Goal: Task Accomplishment & Management: Manage account settings

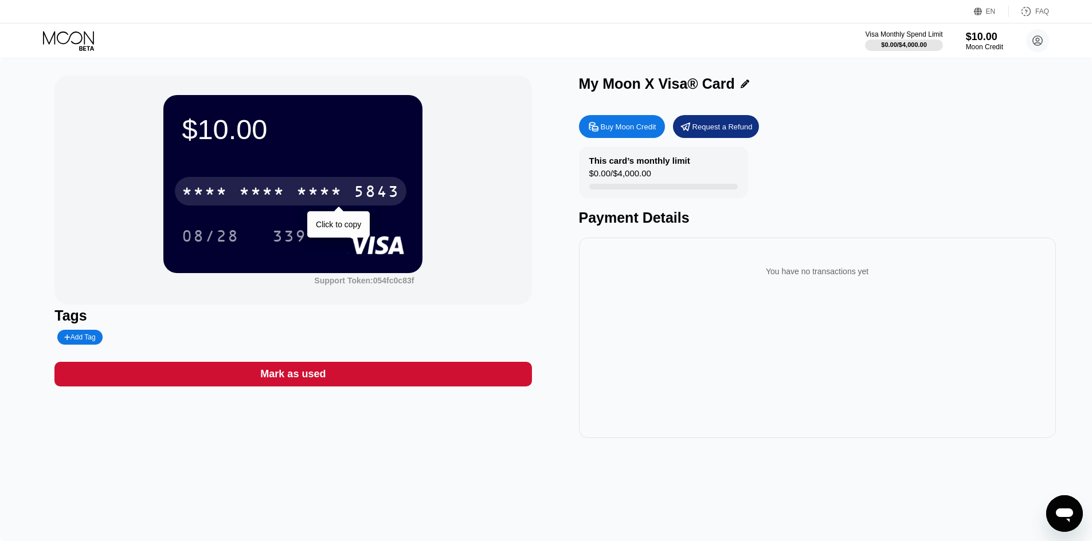
click at [201, 192] on div "* * * *" at bounding box center [205, 193] width 46 height 18
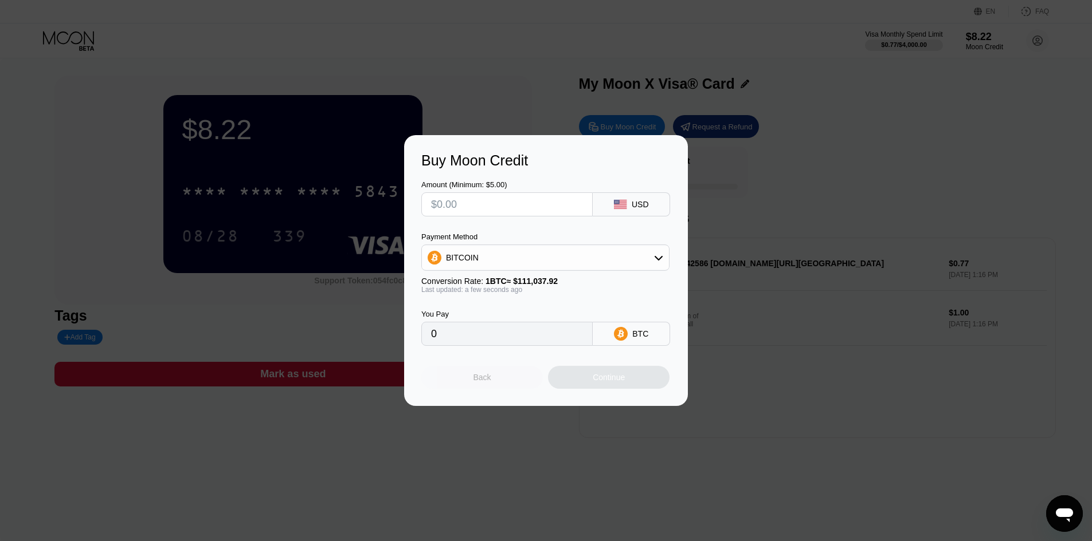
click at [481, 382] on div "Back" at bounding box center [482, 377] width 18 height 9
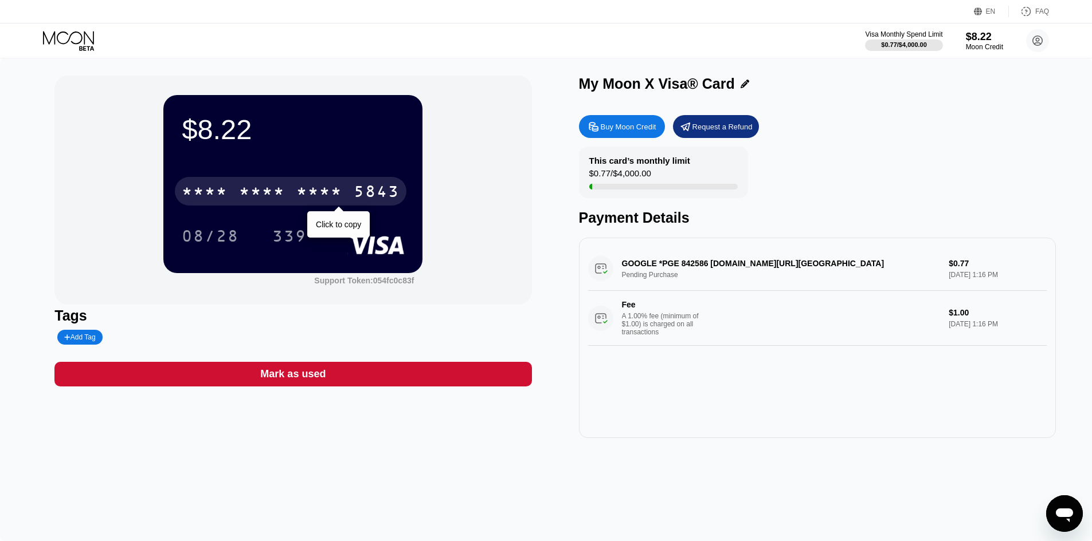
click at [269, 186] on div "* * * *" at bounding box center [262, 193] width 46 height 18
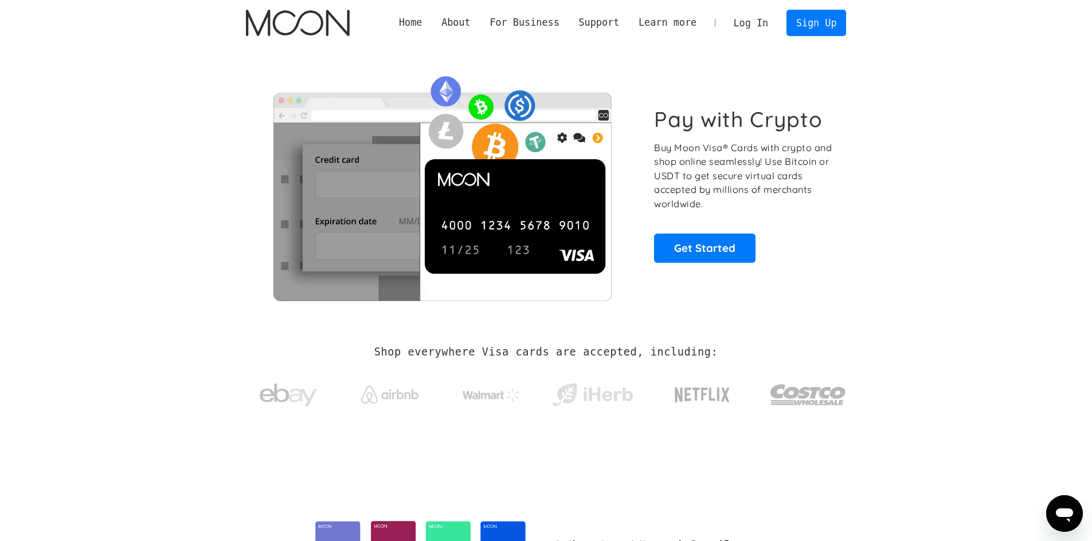
click at [751, 21] on link "Log In" at bounding box center [751, 22] width 54 height 25
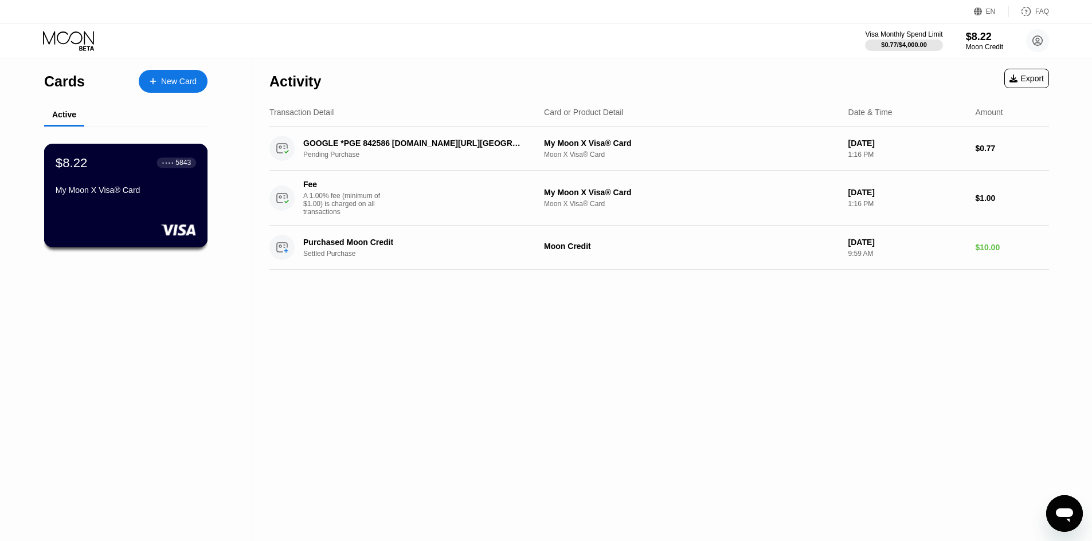
click at [92, 199] on div "My Moon X Visa® Card" at bounding box center [126, 193] width 140 height 14
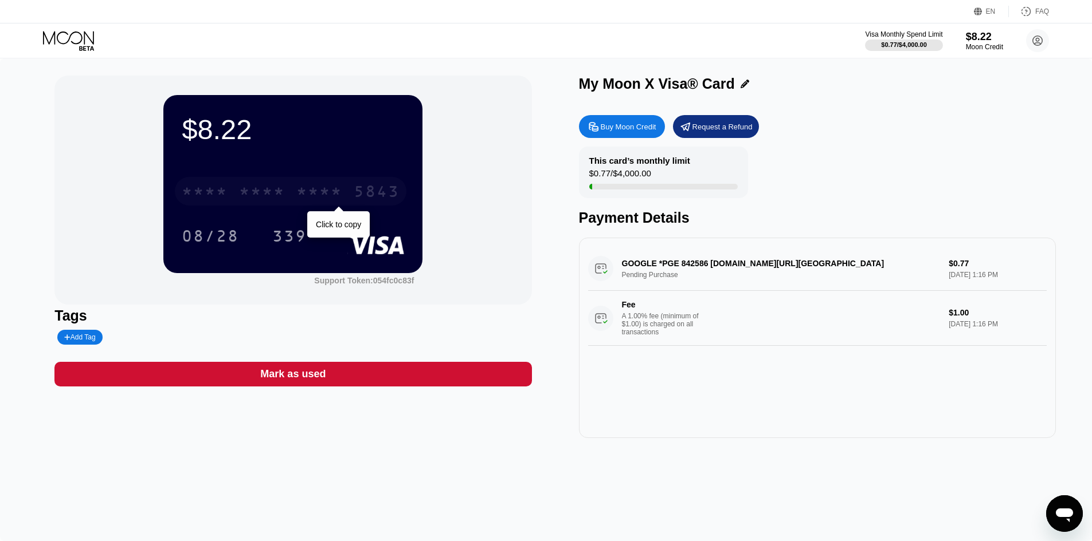
click at [256, 190] on div "* * * *" at bounding box center [262, 193] width 46 height 18
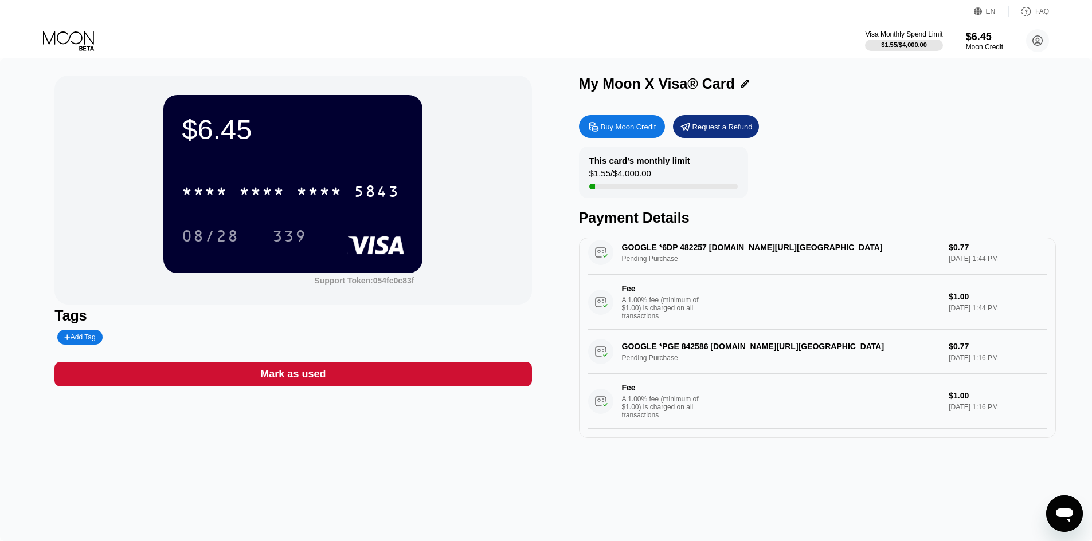
scroll to position [35, 0]
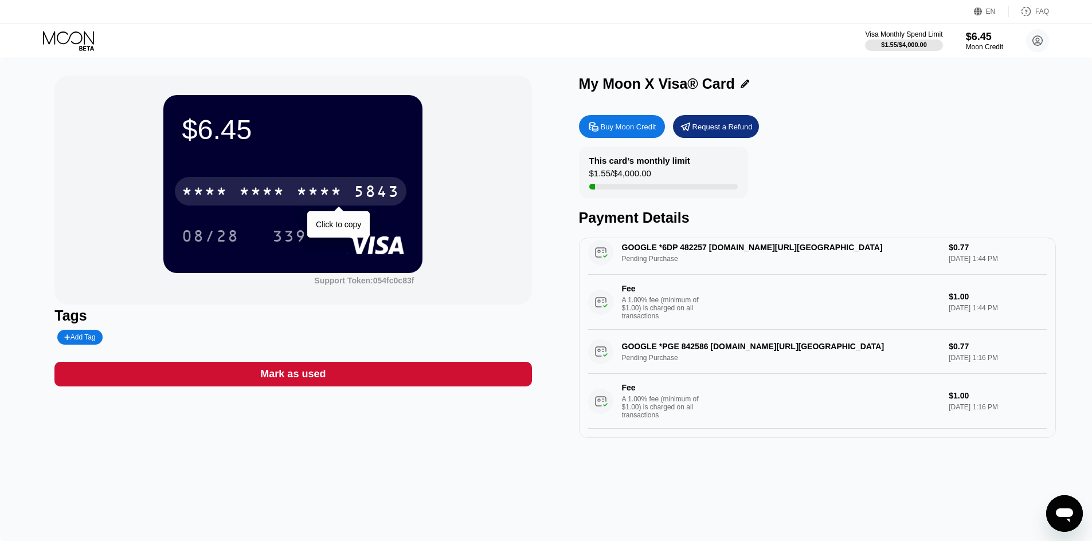
click at [314, 198] on div "* * * *" at bounding box center [319, 193] width 46 height 18
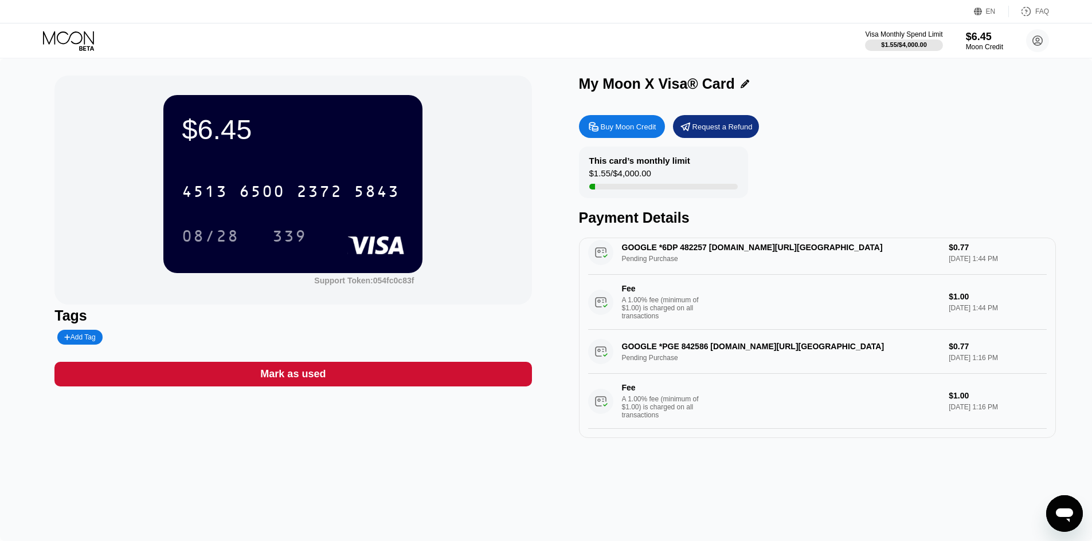
scroll to position [0, 0]
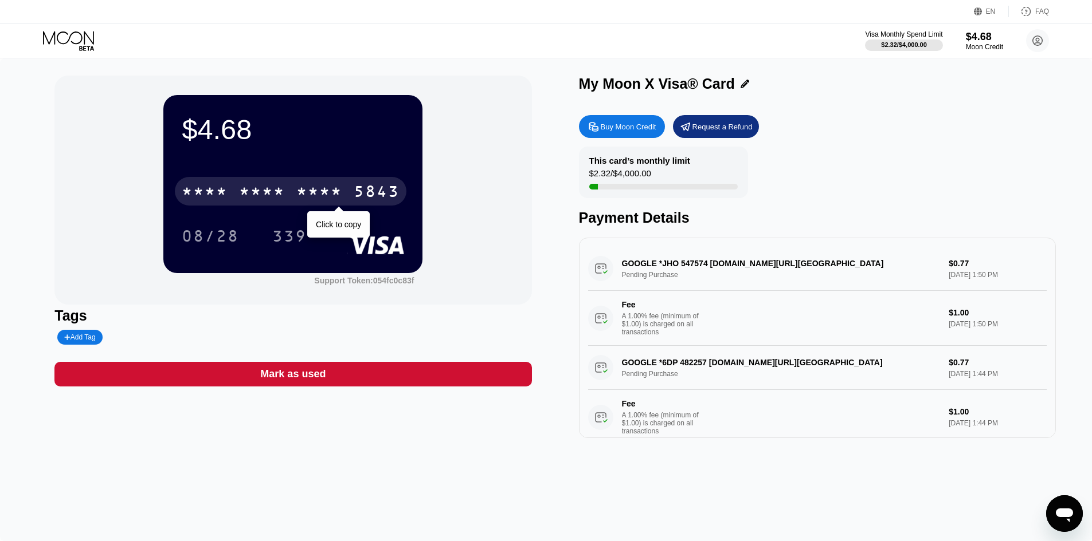
click at [295, 205] on div "* * * * * * * * * * * * 5843" at bounding box center [290, 191] width 231 height 29
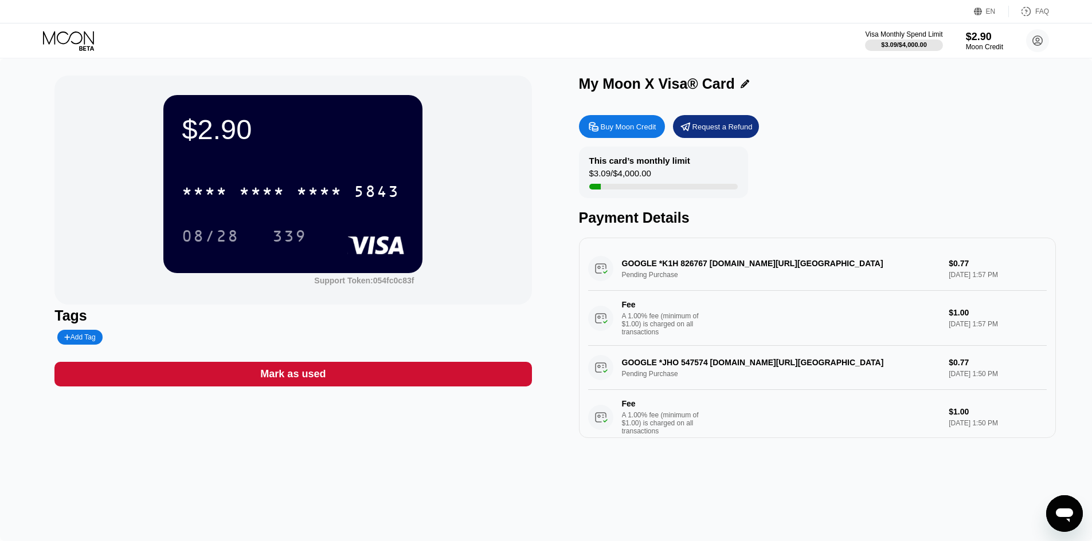
click at [354, 222] on div "* * * * * * * * * * * * 5843 08/28 339" at bounding box center [293, 202] width 222 height 68
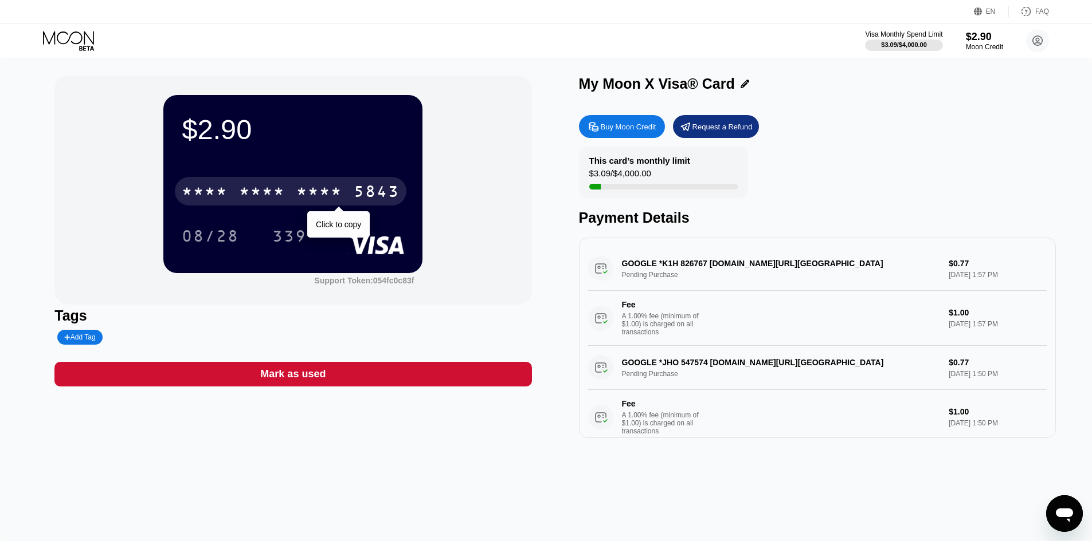
click at [339, 202] on div "* * * *" at bounding box center [319, 193] width 46 height 18
